Goal: Information Seeking & Learning: Learn about a topic

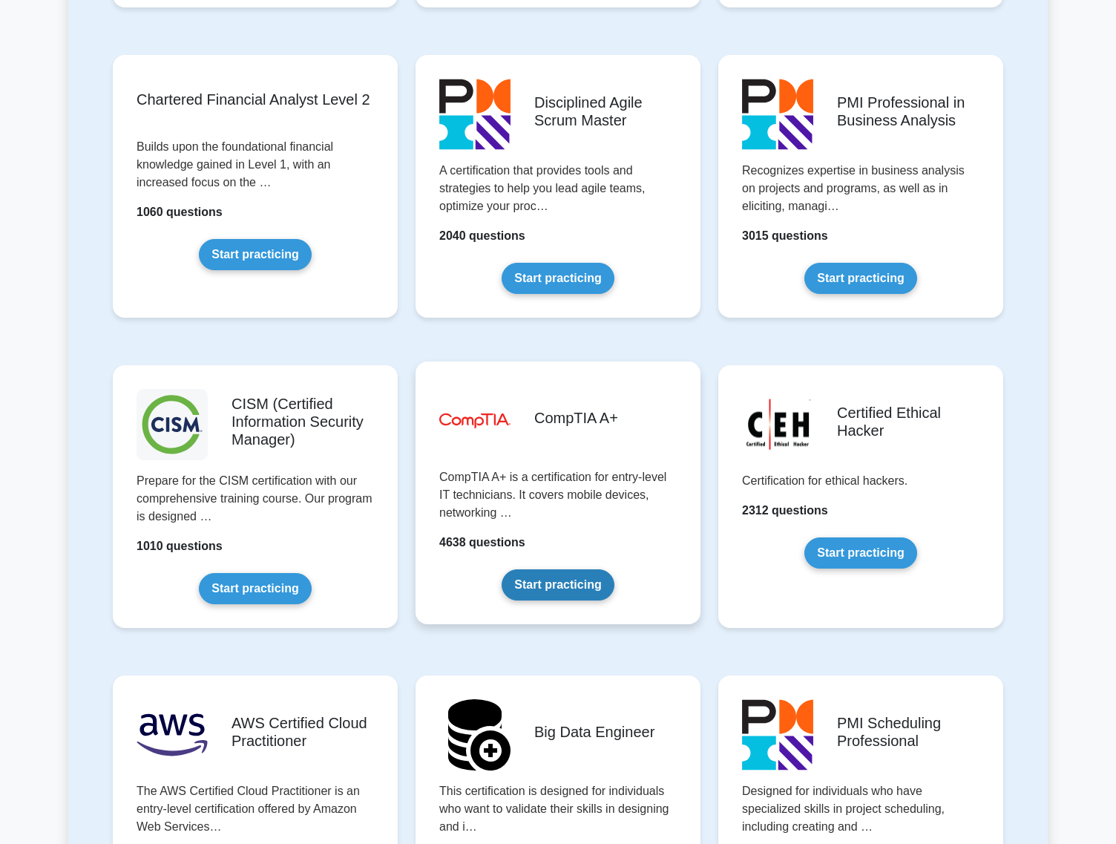
scroll to position [2462, 0]
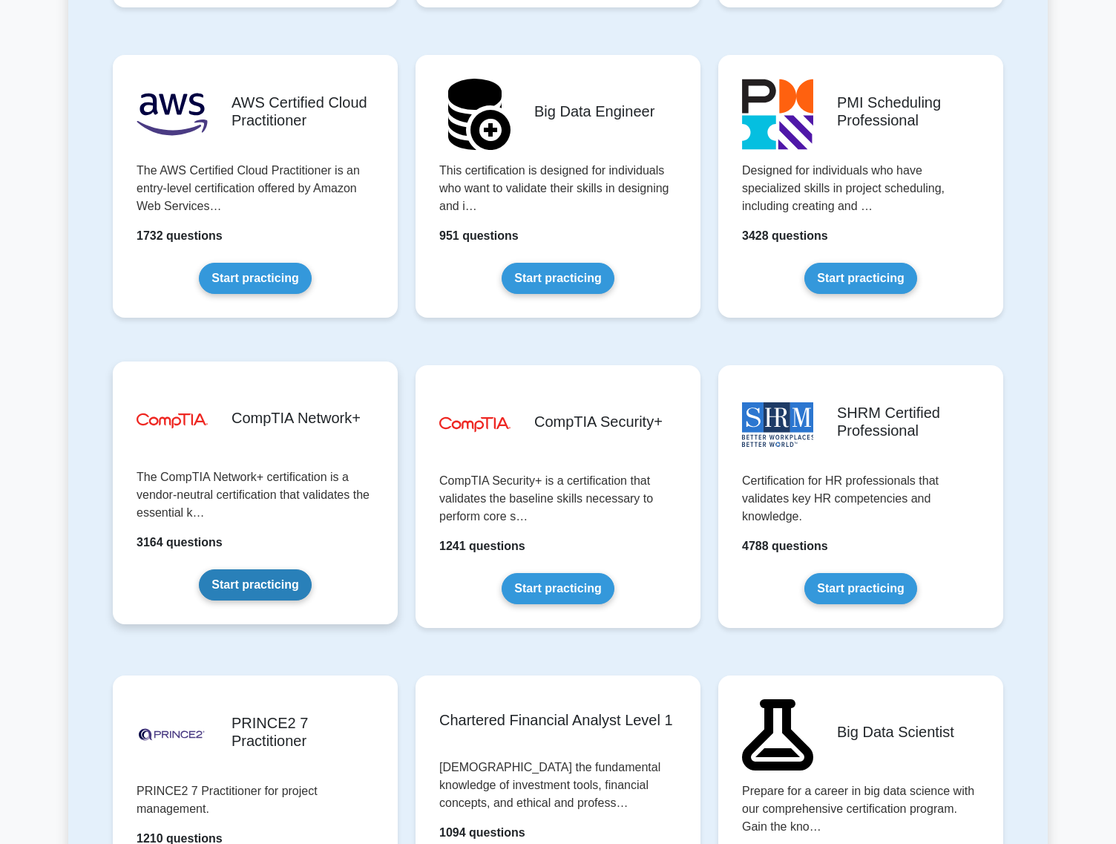
click at [259, 592] on link "Start practicing" at bounding box center [255, 584] width 112 height 31
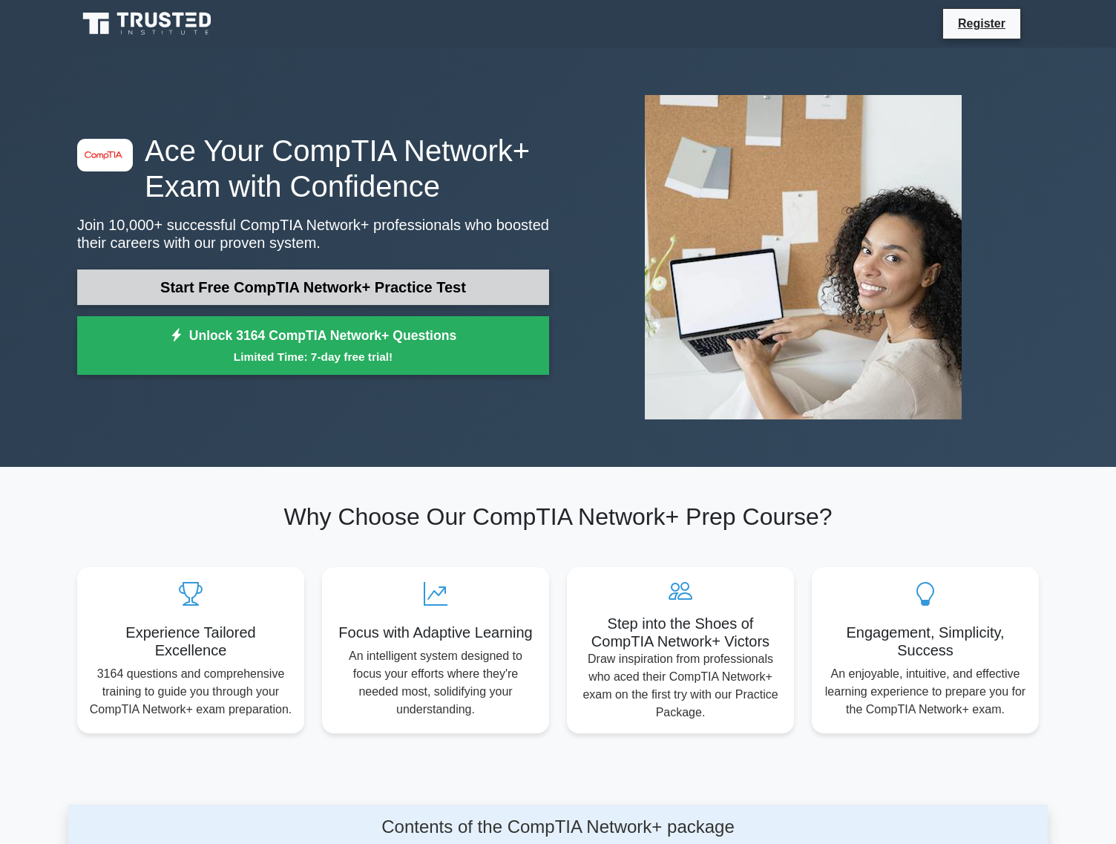
click at [215, 292] on link "Start Free CompTIA Network+ Practice Test" at bounding box center [313, 287] width 472 height 36
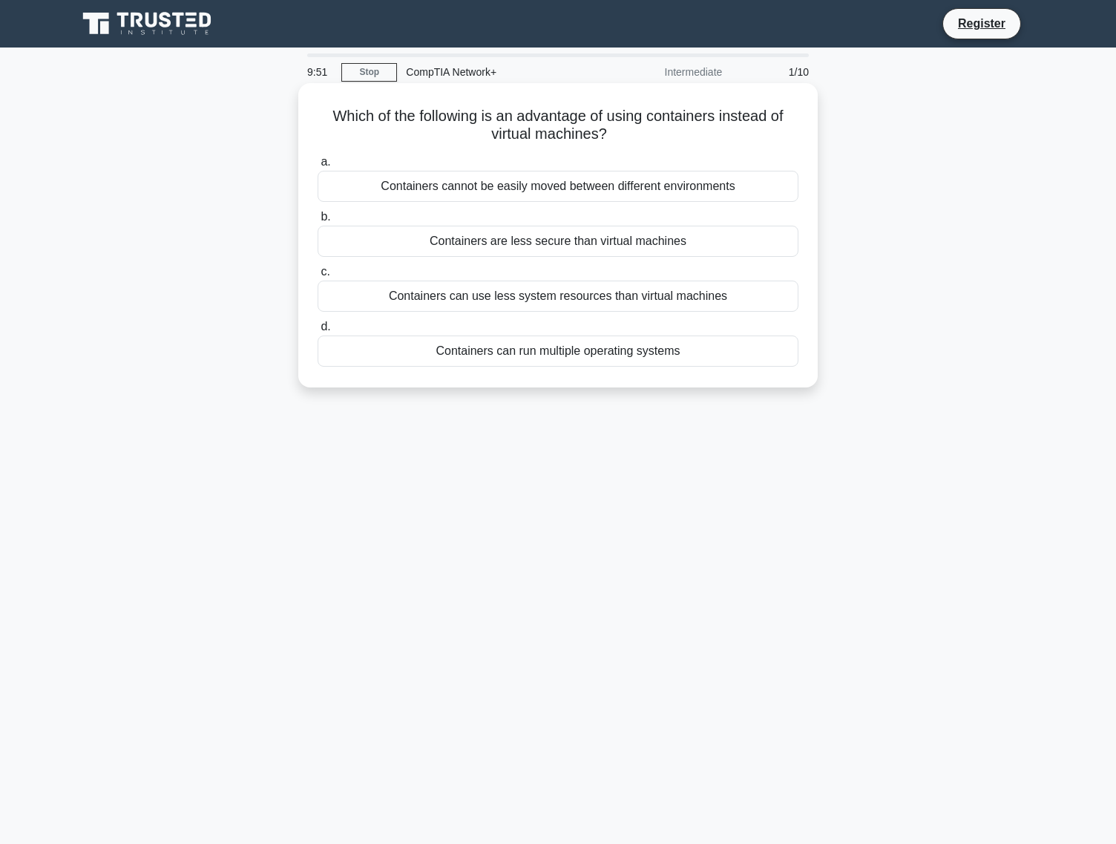
click at [530, 347] on div "Containers can run multiple operating systems" at bounding box center [558, 350] width 481 height 31
click at [318, 332] on input "d. Containers can run multiple operating systems" at bounding box center [318, 327] width 0 height 10
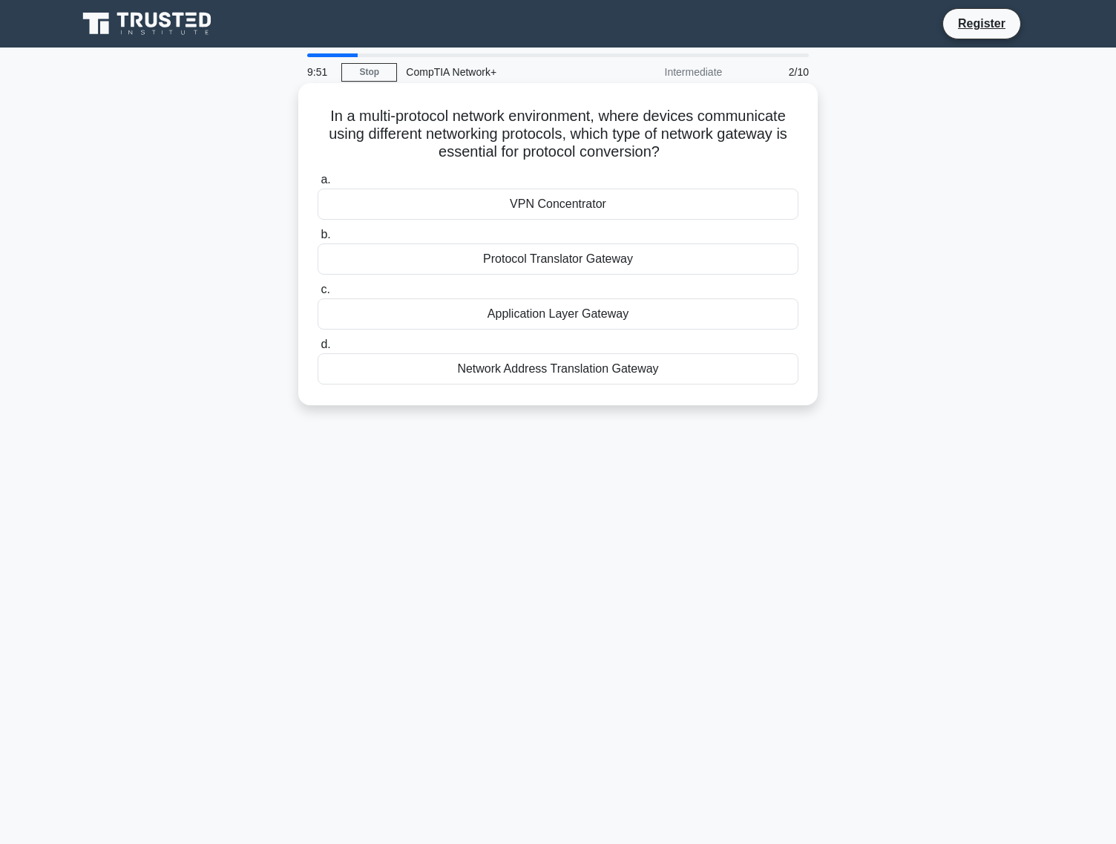
click at [541, 299] on div "Application Layer Gateway" at bounding box center [558, 313] width 481 height 31
click at [318, 295] on input "c. Application Layer Gateway" at bounding box center [318, 290] width 0 height 10
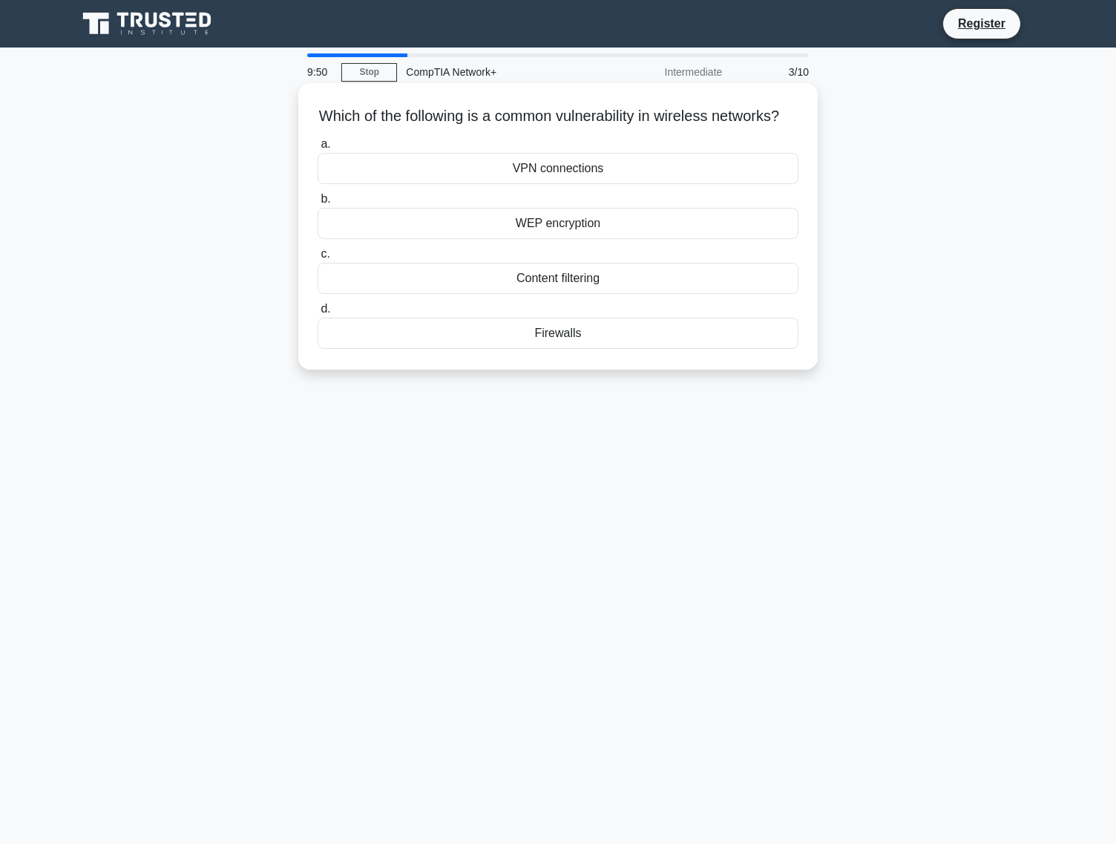
click at [541, 294] on div "Content filtering" at bounding box center [558, 278] width 481 height 31
click at [318, 259] on input "c. Content filtering" at bounding box center [318, 254] width 0 height 10
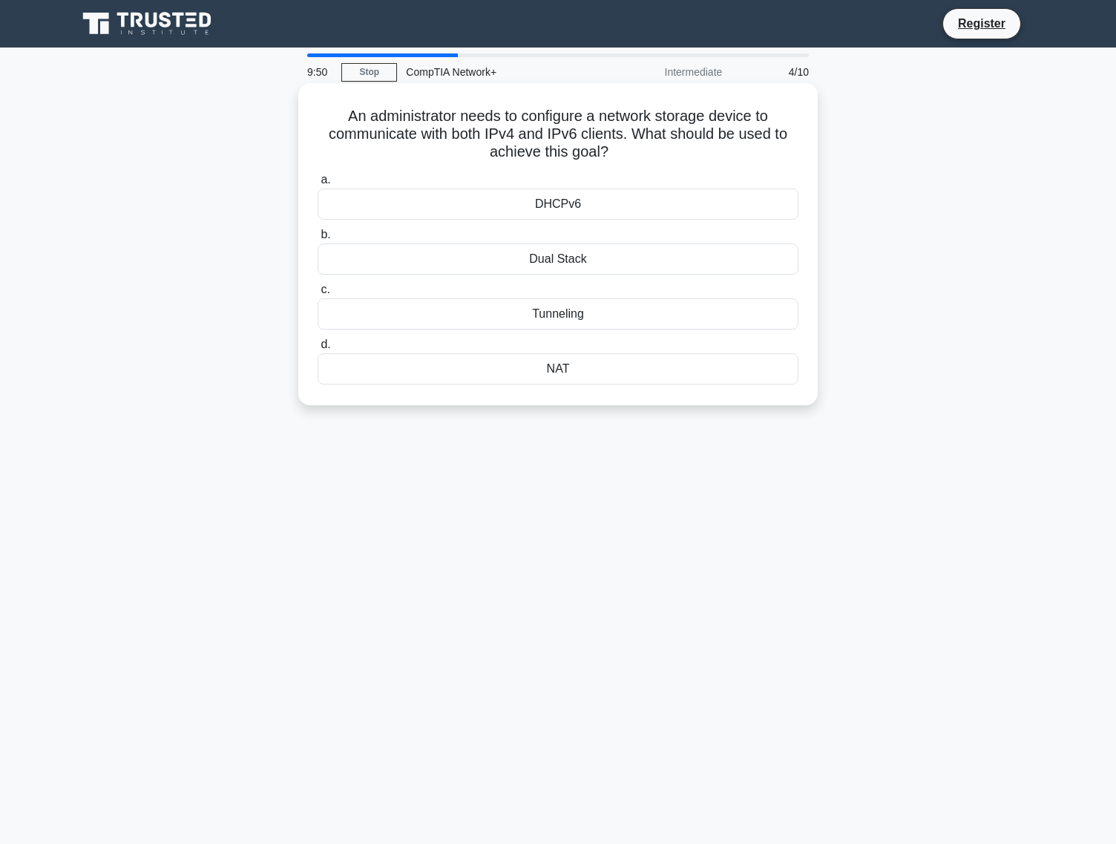
click at [534, 301] on div "Tunneling" at bounding box center [558, 313] width 481 height 31
click at [318, 295] on input "c. Tunneling" at bounding box center [318, 290] width 0 height 10
click at [544, 256] on div "Incorrect RADIUS shared secret" at bounding box center [558, 258] width 481 height 31
click at [318, 240] on input "b. Incorrect RADIUS shared secret" at bounding box center [318, 235] width 0 height 10
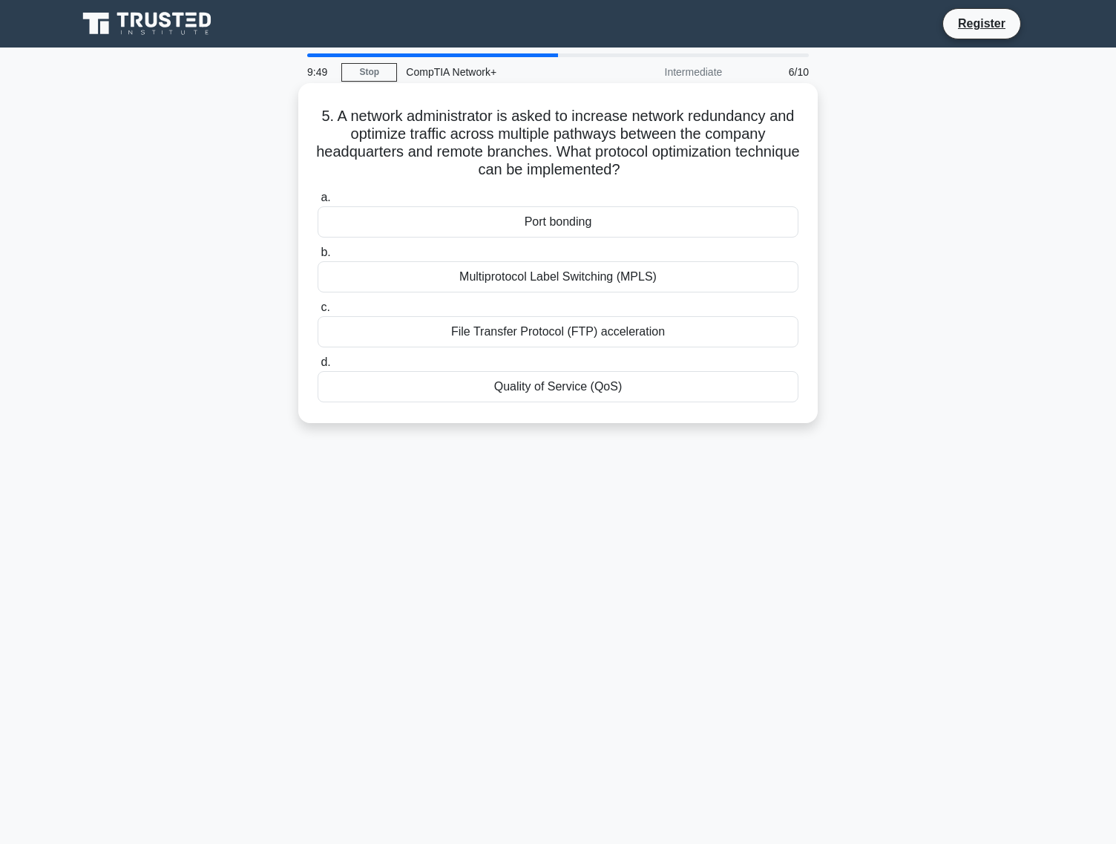
click at [543, 221] on div "Port bonding" at bounding box center [558, 221] width 481 height 31
click at [318, 203] on input "a. Port bonding" at bounding box center [318, 198] width 0 height 10
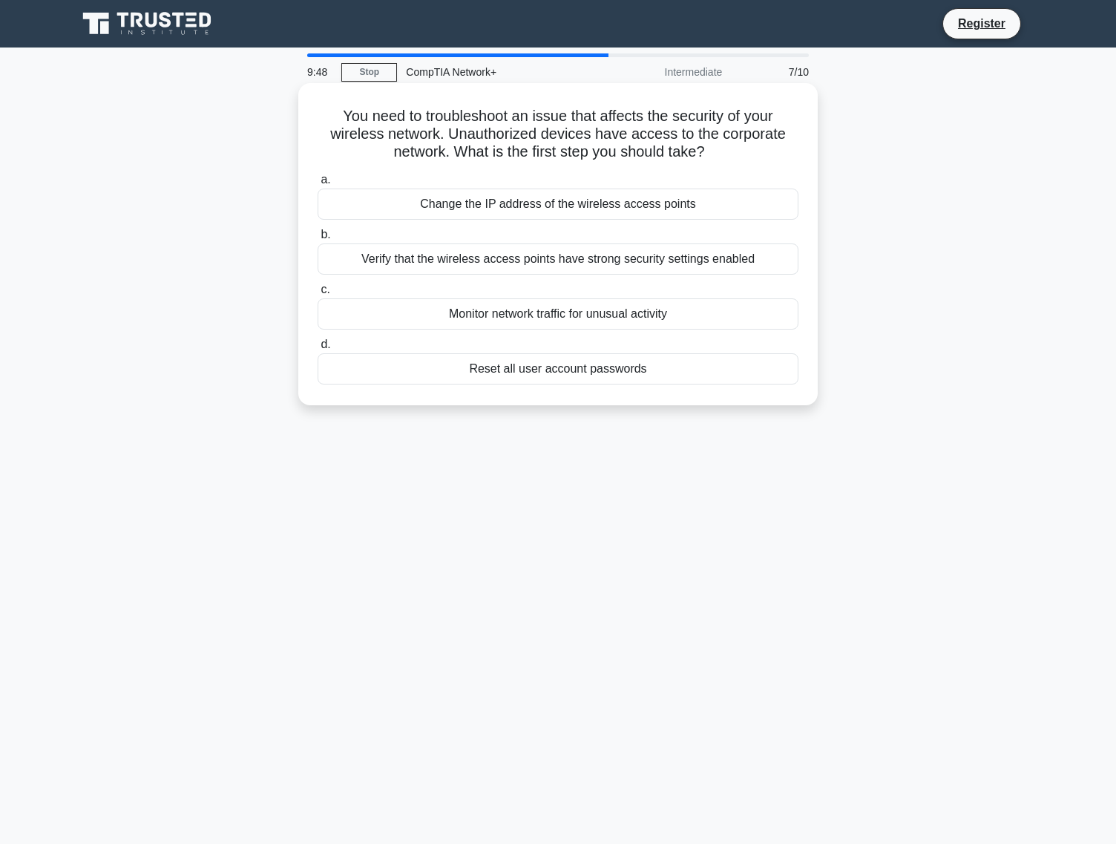
click at [539, 255] on div "Verify that the wireless access points have strong security settings enabled" at bounding box center [558, 258] width 481 height 31
click at [318, 240] on input "b. Verify that the wireless access points have strong security settings enabled" at bounding box center [318, 235] width 0 height 10
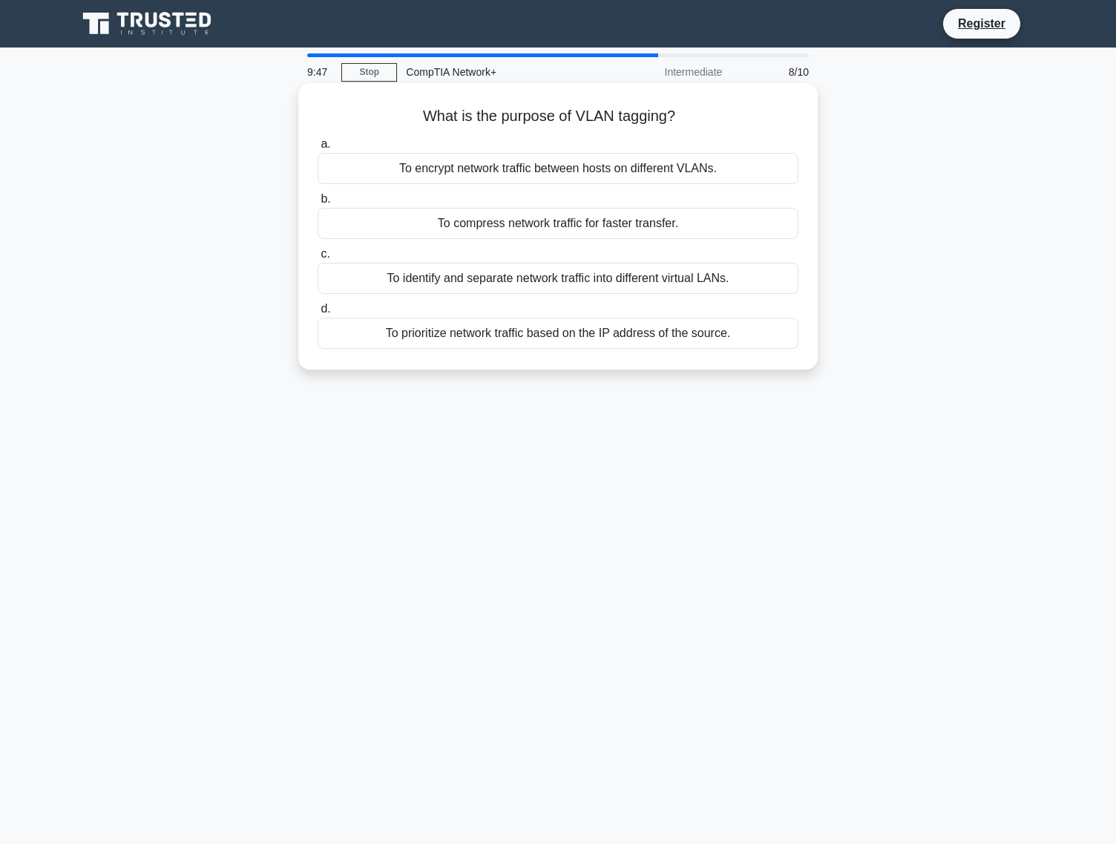
click at [539, 278] on div "To identify and separate network traffic into different virtual LANs." at bounding box center [558, 278] width 481 height 31
click at [318, 259] on input "c. To identify and separate network traffic into different virtual LANs." at bounding box center [318, 254] width 0 height 10
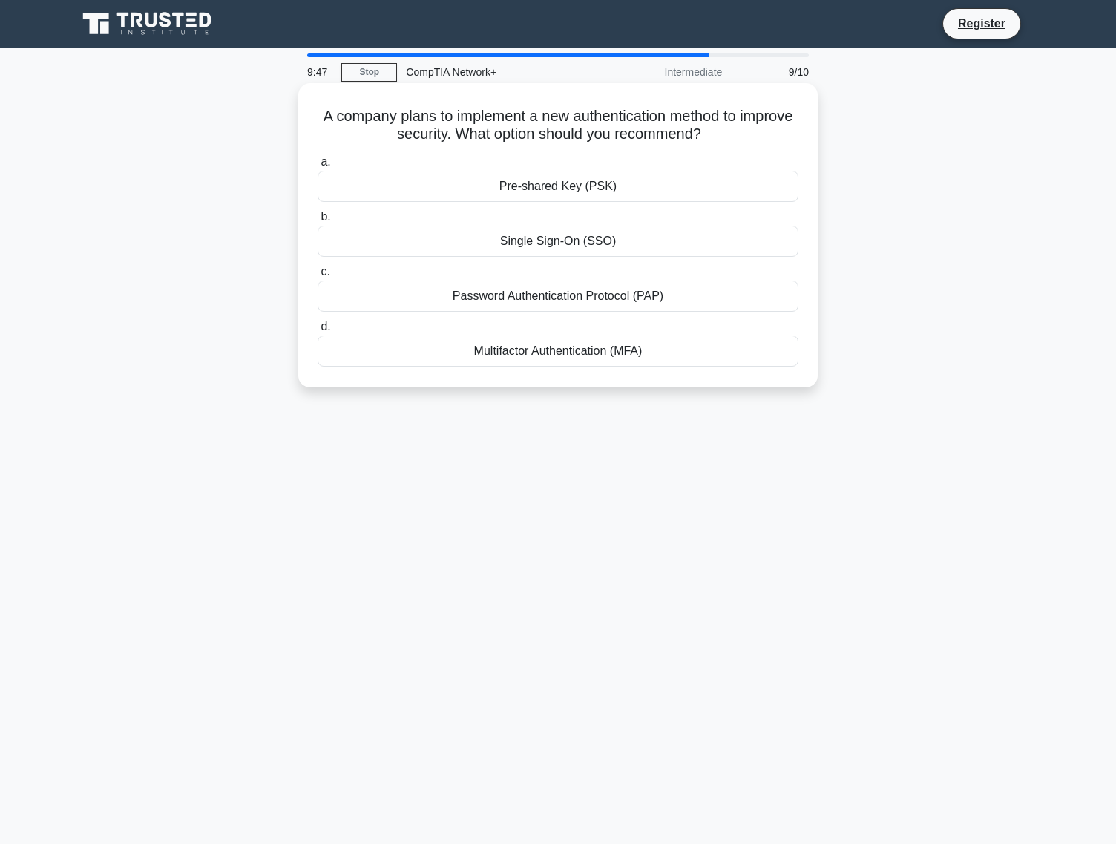
click at [542, 298] on div "Password Authentication Protocol (PAP)" at bounding box center [558, 295] width 481 height 31
click at [318, 277] on input "c. Password Authentication Protocol (PAP)" at bounding box center [318, 272] width 0 height 10
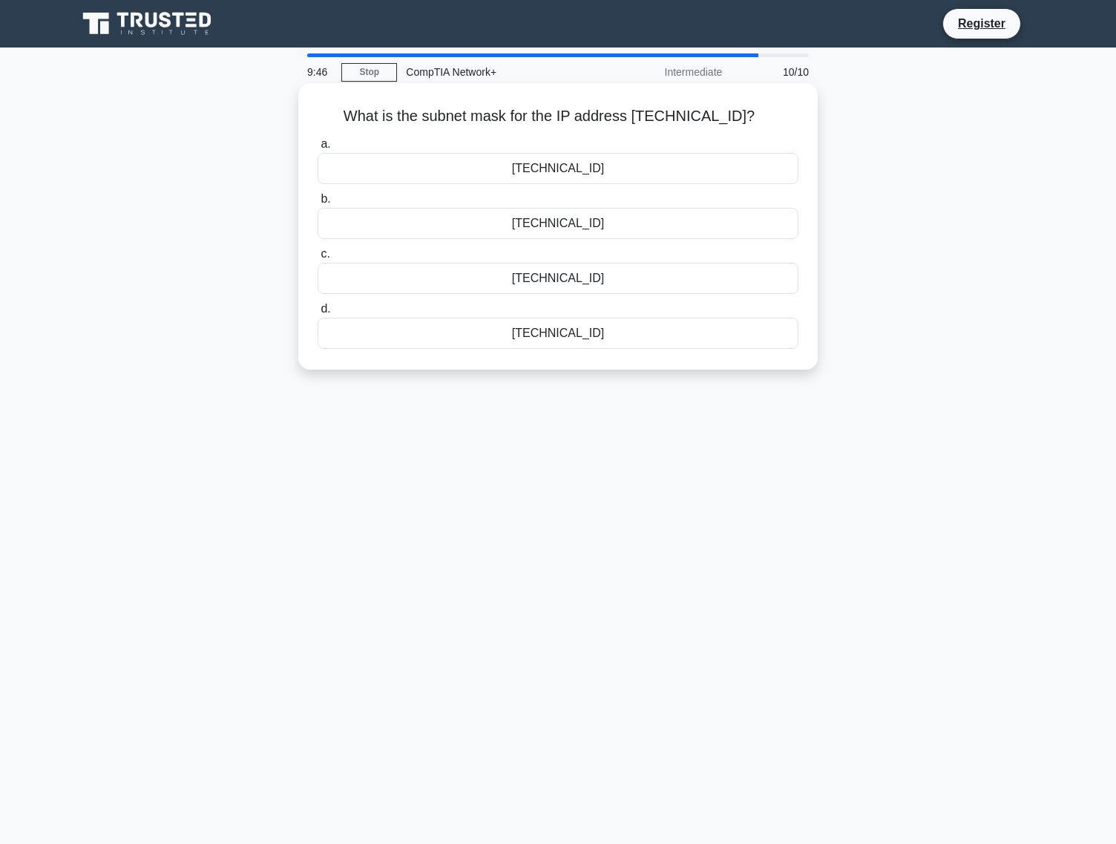
click at [547, 280] on div "255.255.248.0" at bounding box center [558, 278] width 481 height 31
click at [318, 259] on input "c. 255.255.248.0" at bounding box center [318, 254] width 0 height 10
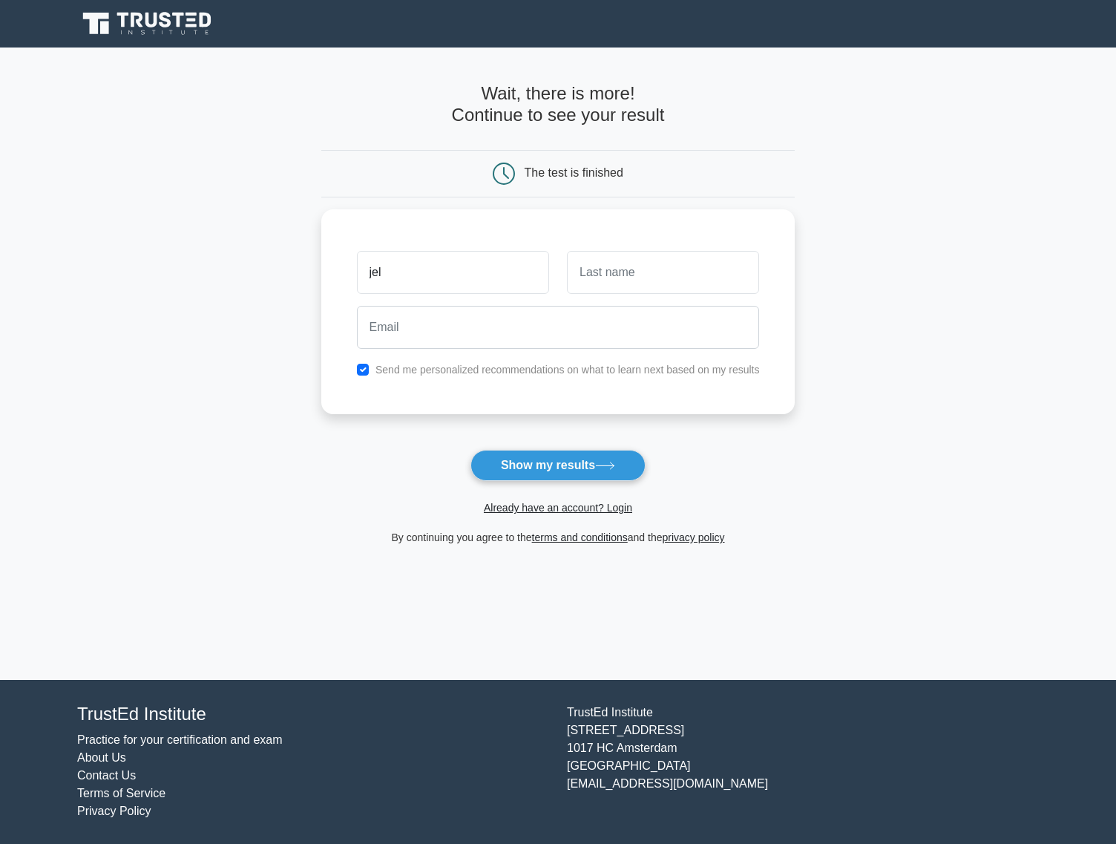
type input "jel"
type input "test"
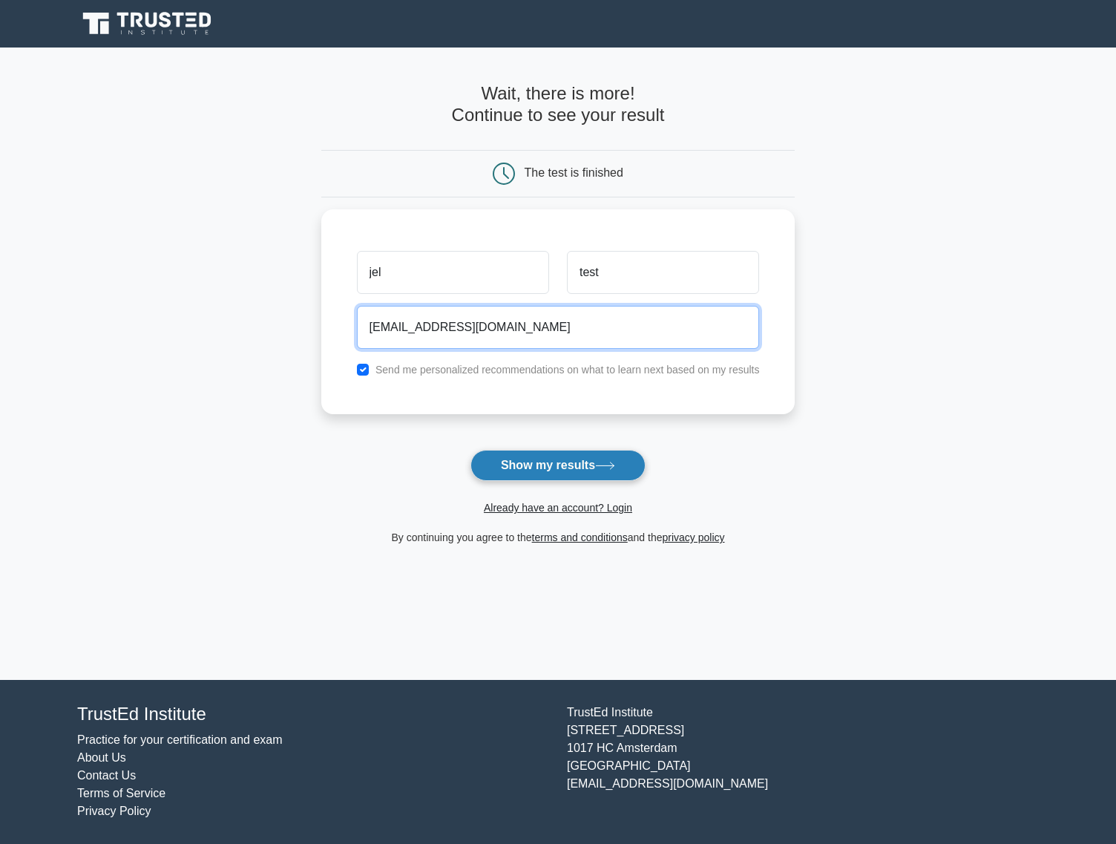
type input "jelmer+jeltest@woovar.com"
click at [561, 462] on button "Show my results" at bounding box center [557, 465] width 175 height 31
